Goal: Information Seeking & Learning: Learn about a topic

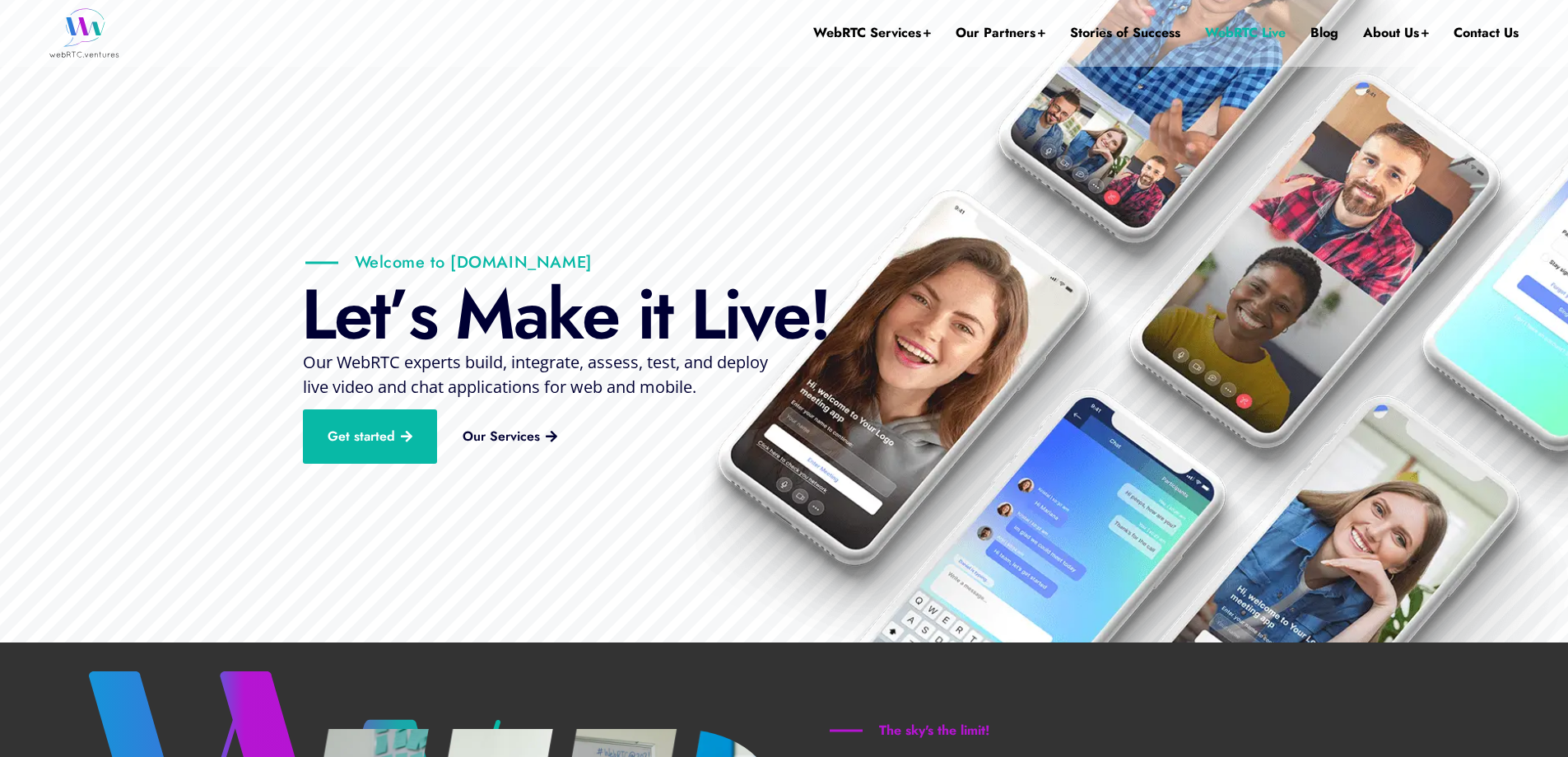
click at [1236, 37] on link "WebRTC Live" at bounding box center [1245, 33] width 80 height 66
click at [1331, 27] on link "Blog" at bounding box center [1325, 33] width 28 height 66
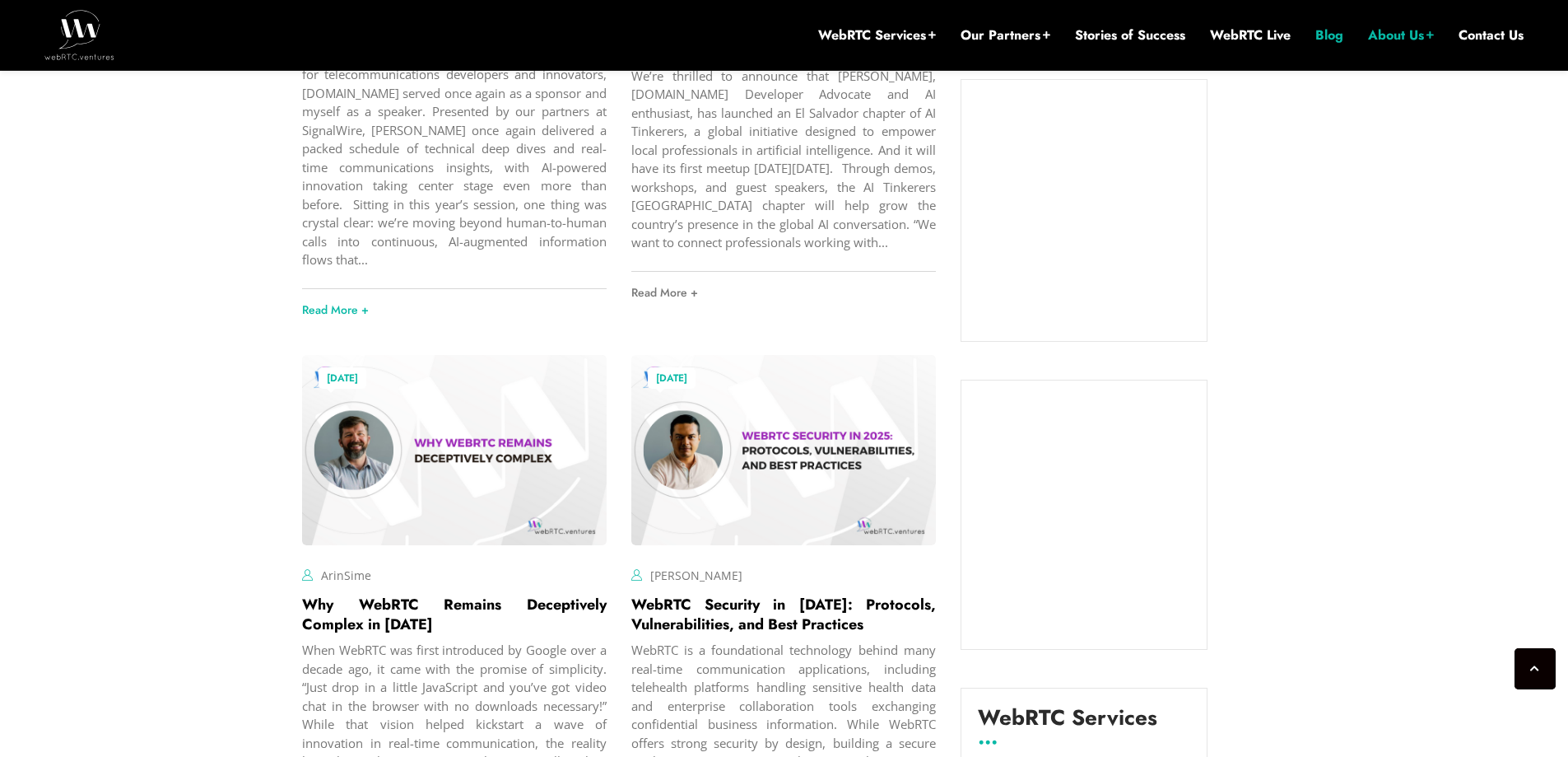
scroll to position [1285, 0]
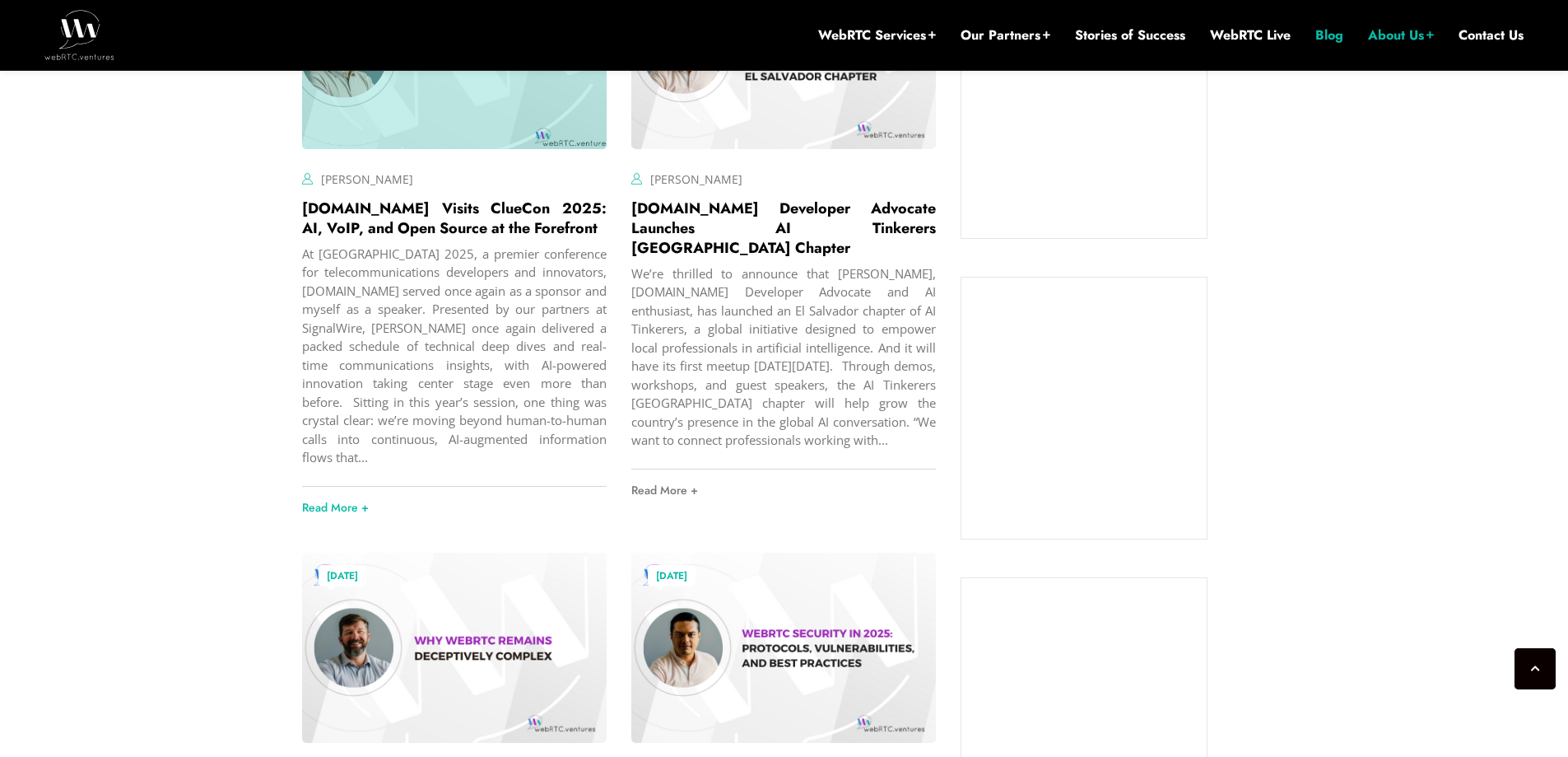
click at [446, 314] on div "At [GEOGRAPHIC_DATA] 2025, a premier conference for telecommunications develope…" at bounding box center [455, 355] width 305 height 222
click at [468, 230] on link "[DOMAIN_NAME] Visits ClueCon 2025: AI, VoIP, and Open Source at the Forefront" at bounding box center [455, 219] width 305 height 41
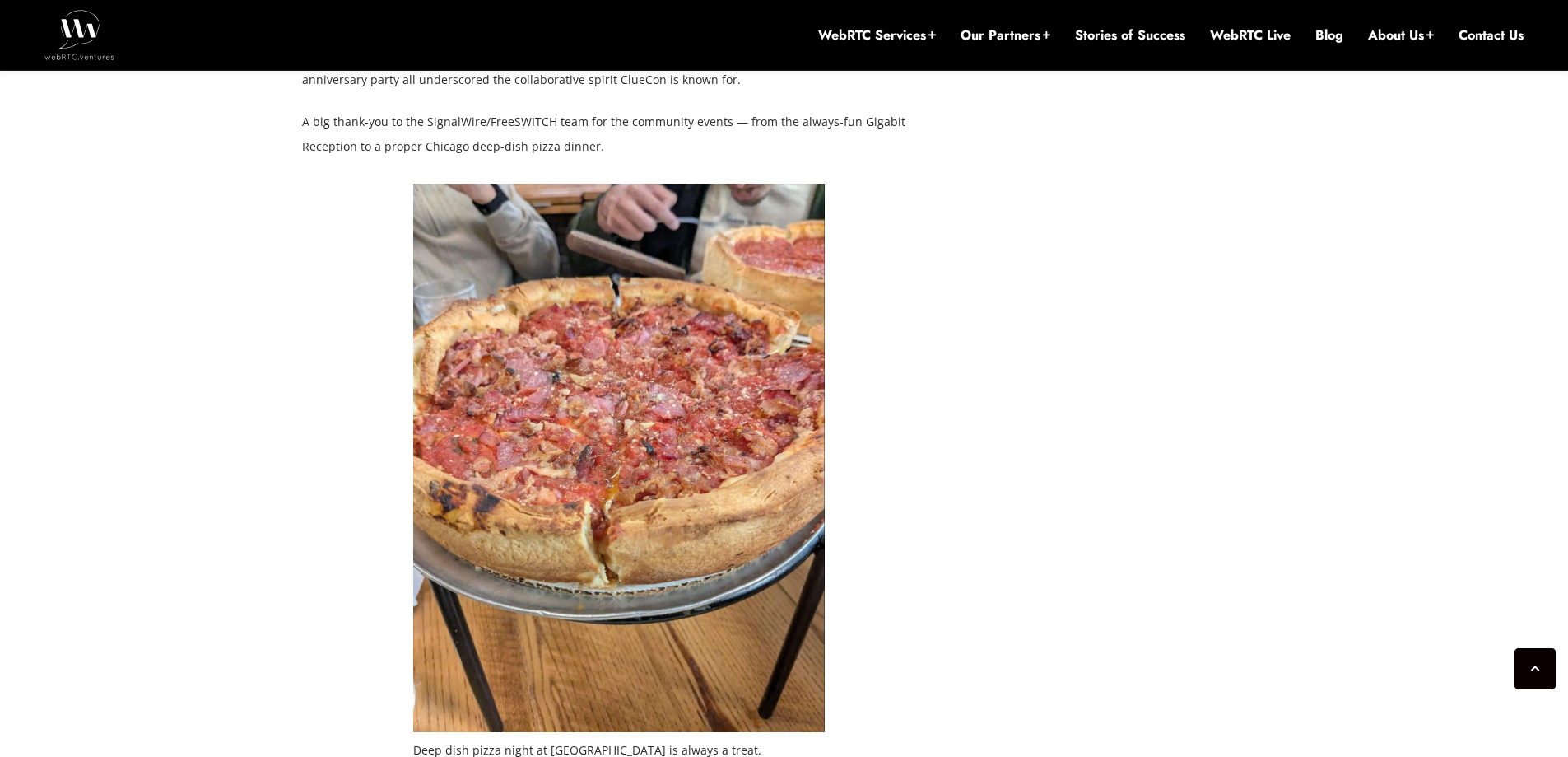
scroll to position [5239, 0]
